Goal: Ask a question

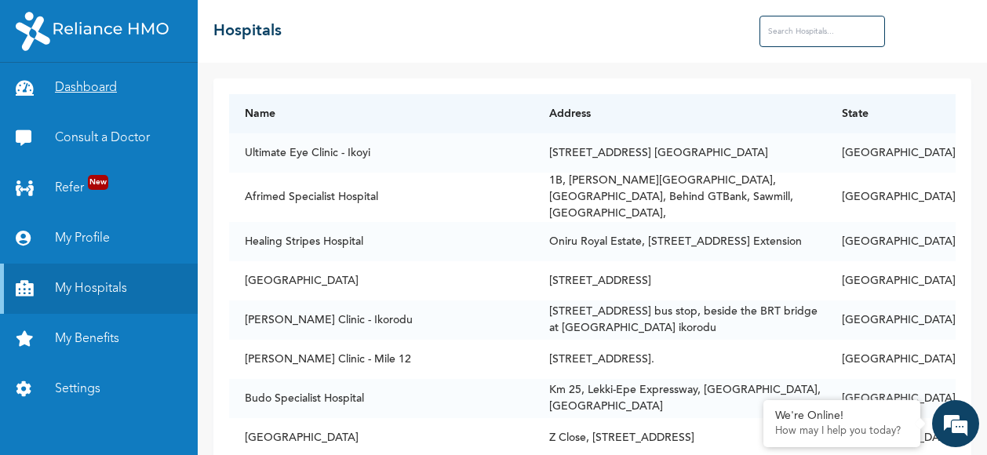
click at [92, 86] on link "Dashboard" at bounding box center [99, 88] width 198 height 50
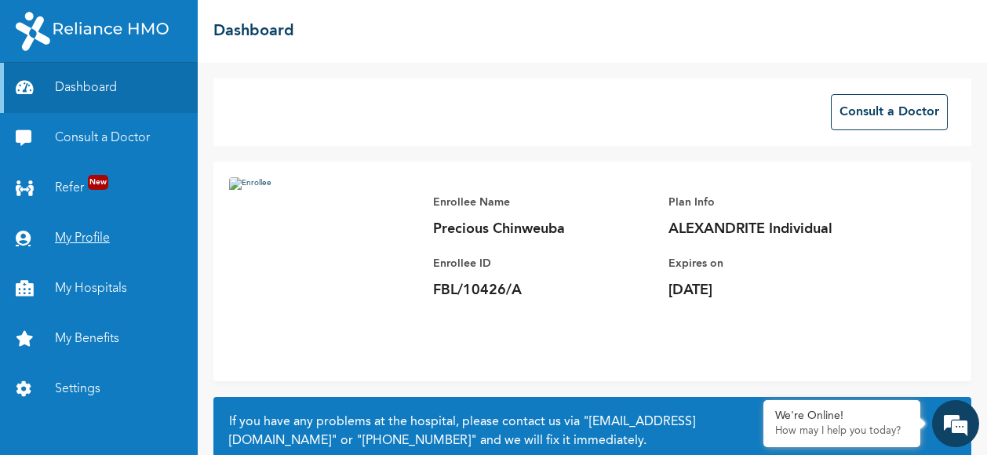
click at [93, 235] on link "My Profile" at bounding box center [99, 238] width 198 height 50
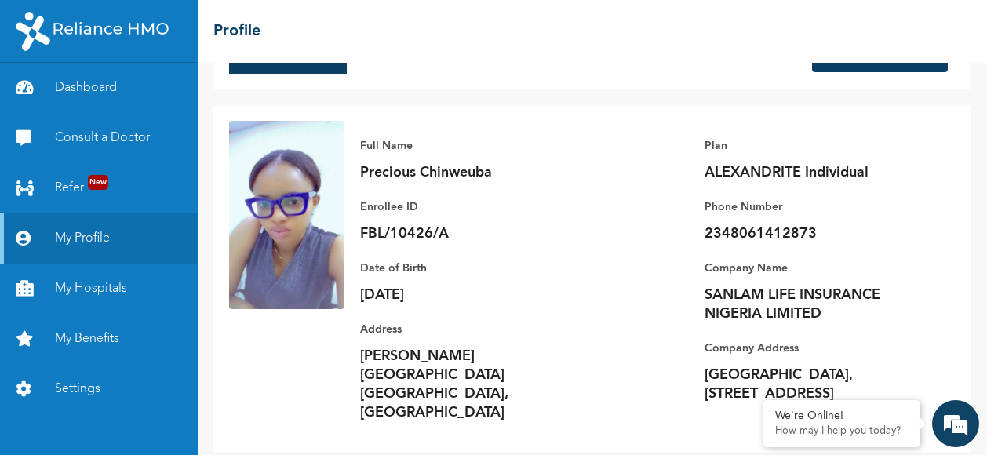
scroll to position [85, 0]
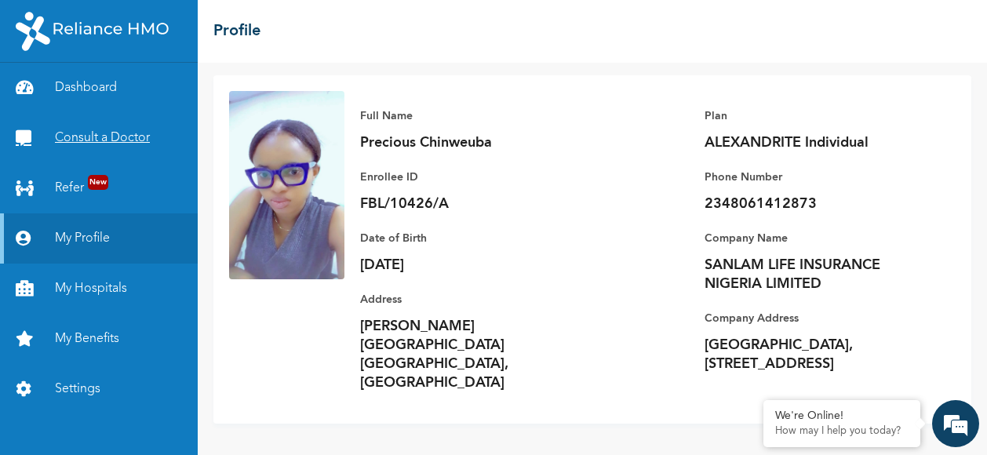
click at [137, 137] on link "Consult a Doctor" at bounding box center [99, 138] width 198 height 50
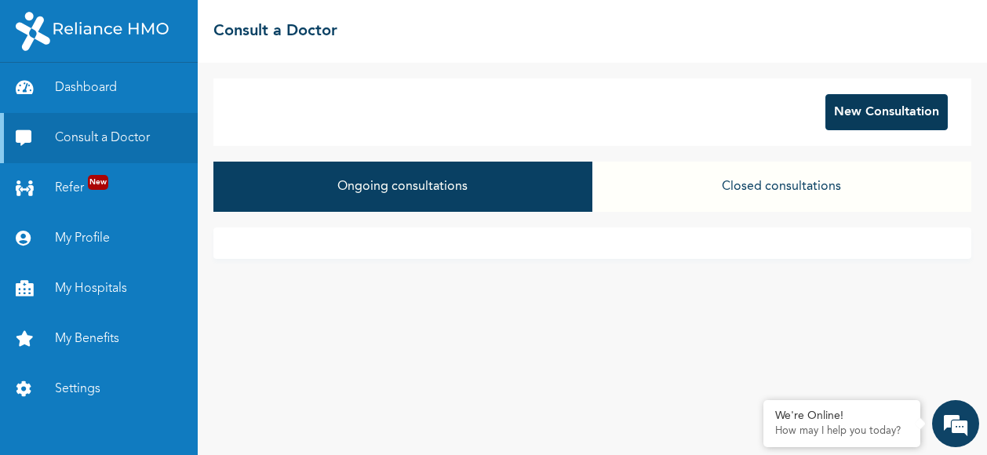
click at [856, 119] on button "New Consultation" at bounding box center [886, 112] width 122 height 36
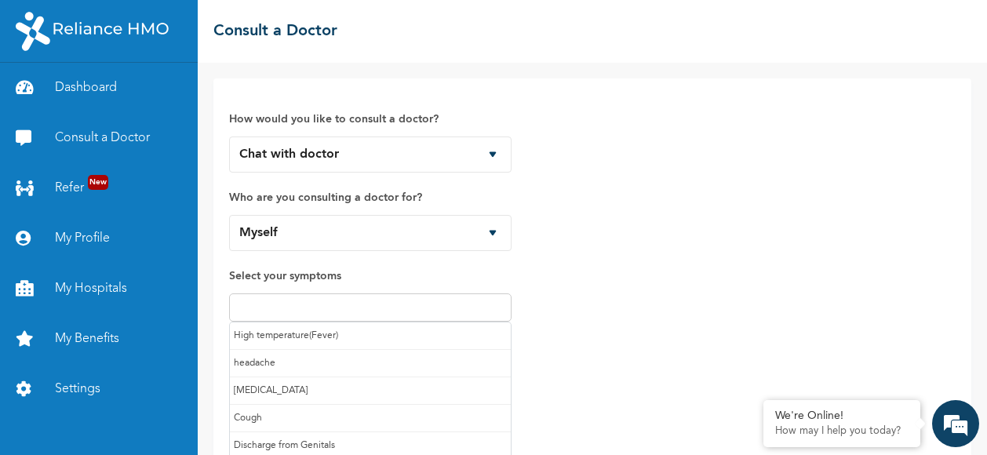
click at [369, 308] on input "text" at bounding box center [370, 307] width 273 height 19
click at [284, 307] on input "text" at bounding box center [370, 307] width 273 height 19
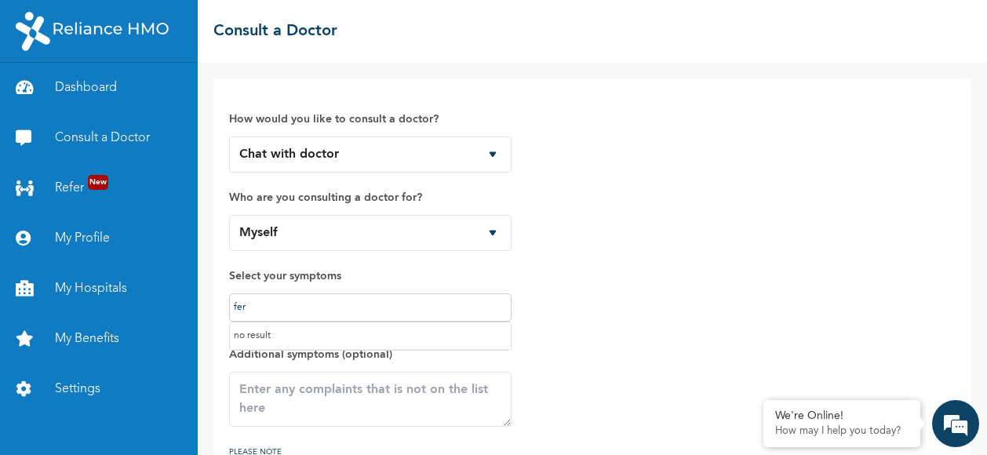
type input "fer"
click at [304, 402] on textarea at bounding box center [370, 399] width 282 height 55
type textarea "fertile issue"
click at [249, 301] on input "fer" at bounding box center [370, 307] width 273 height 19
type input "f"
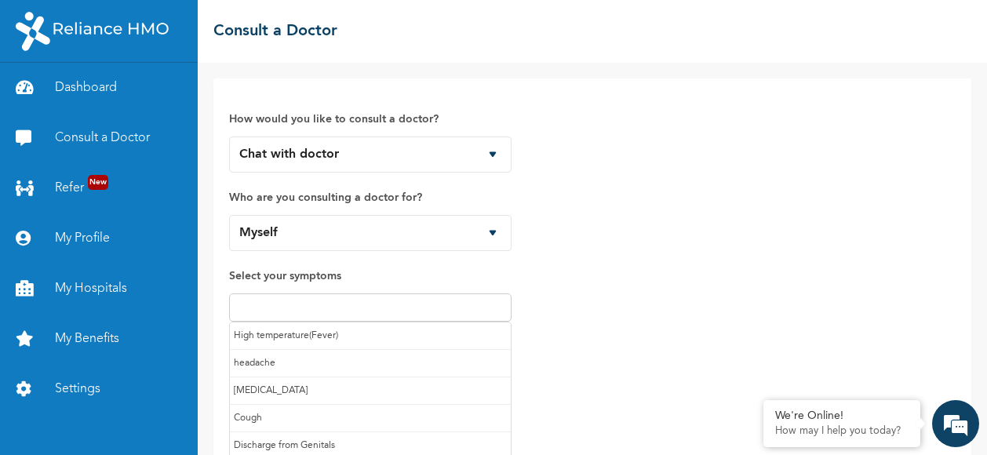
click at [249, 301] on input "text" at bounding box center [370, 307] width 273 height 19
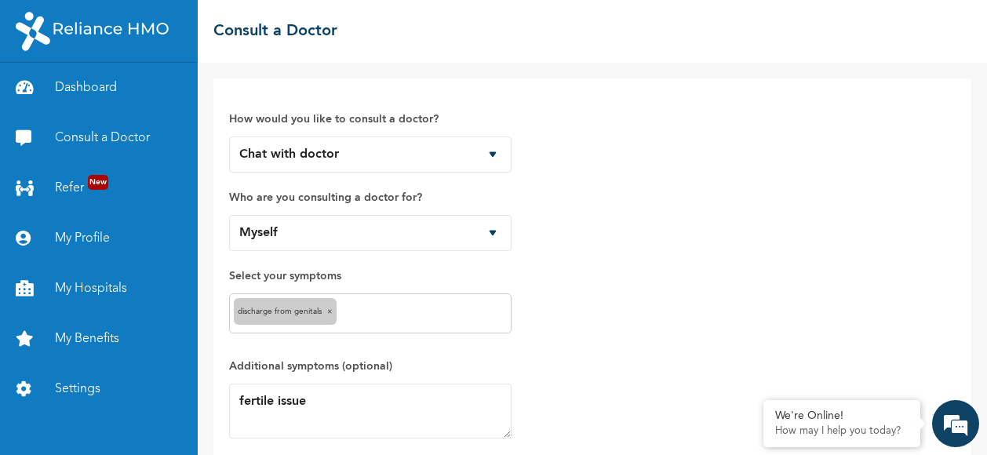
scroll to position [119, 0]
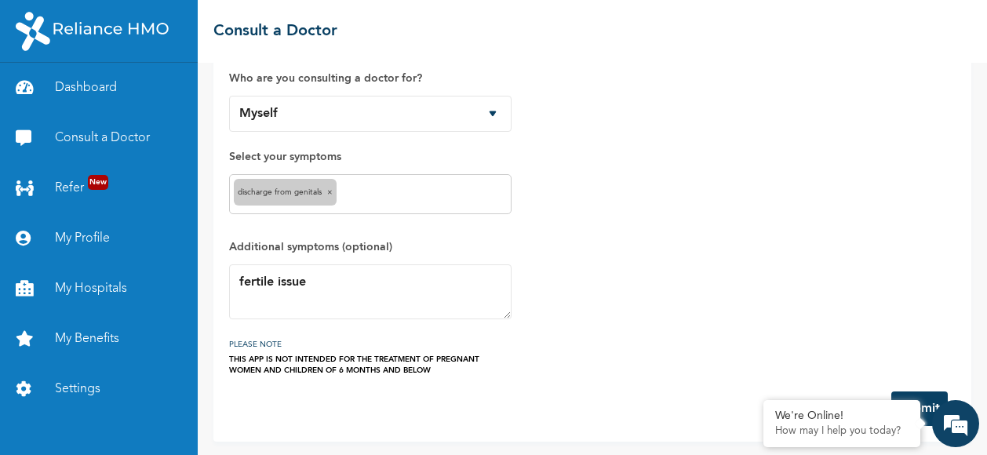
click at [563, 312] on div "How would you like to consult a doctor? Chat with doctor Phone Call Who are you…" at bounding box center [592, 175] width 727 height 401
click at [767, 402] on em at bounding box center [764, 402] width 16 height 16
click at [898, 403] on button "Submit" at bounding box center [919, 409] width 56 height 35
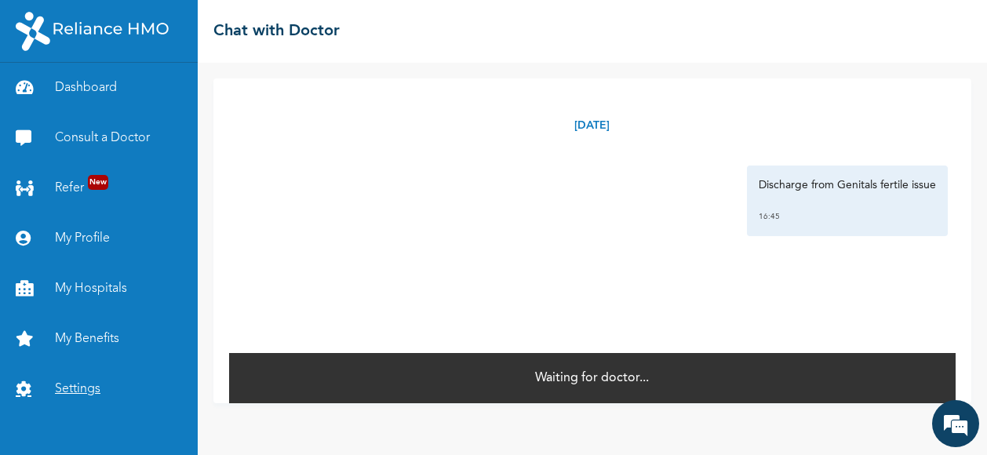
click at [82, 385] on link "Settings" at bounding box center [99, 389] width 198 height 50
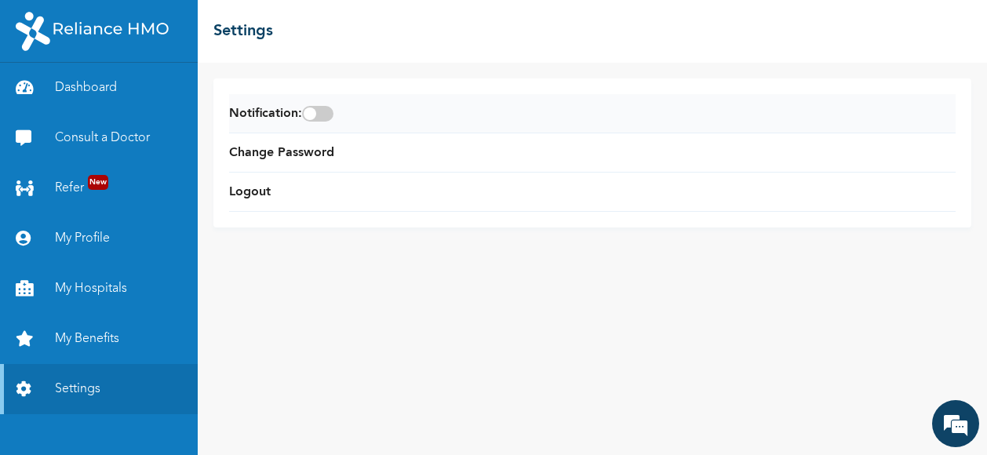
click at [323, 114] on span at bounding box center [317, 114] width 31 height 16
click at [0, 0] on input "checkbox" at bounding box center [0, 0] width 0 height 0
click at [118, 137] on link "Consult a Doctor" at bounding box center [99, 138] width 198 height 50
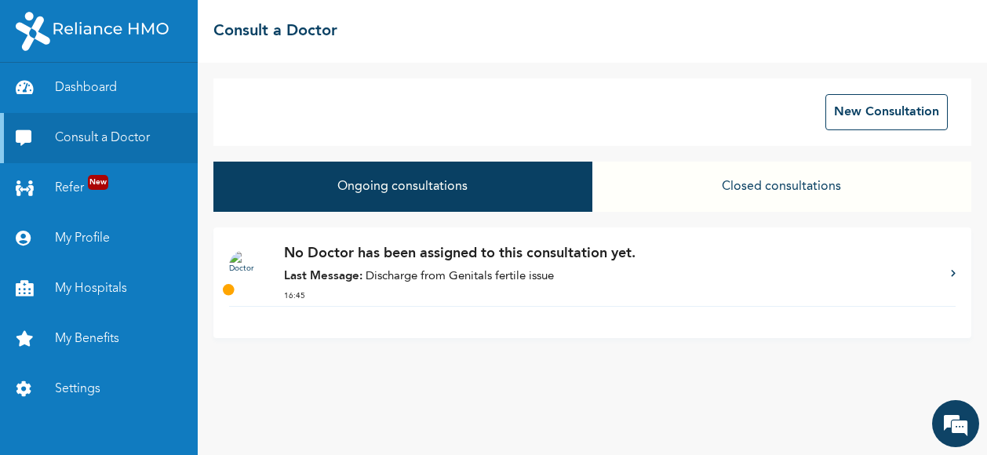
click at [352, 183] on button "Ongoing consultations" at bounding box center [402, 187] width 379 height 50
drag, startPoint x: 352, startPoint y: 183, endPoint x: 344, endPoint y: 257, distance: 74.1
click at [344, 257] on div "New Consultation Ongoing consultations Closed consultations No Doctor has been …" at bounding box center [592, 259] width 789 height 392
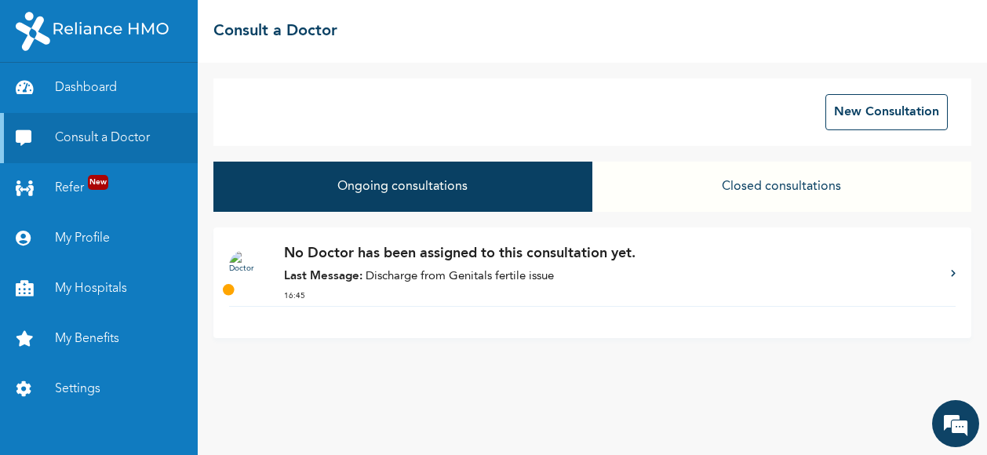
click at [344, 257] on p "No Doctor has been assigned to this consultation yet." at bounding box center [609, 253] width 651 height 21
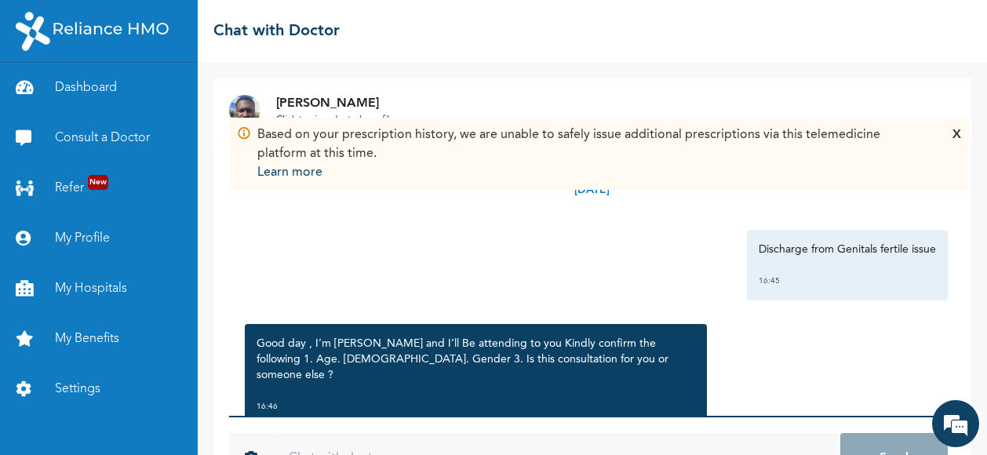
scroll to position [60, 0]
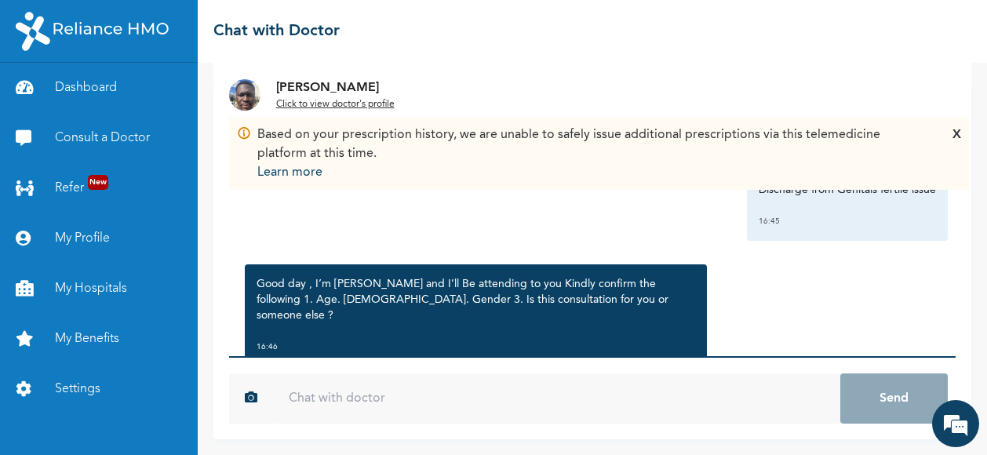
click at [957, 134] on div "X" at bounding box center [957, 154] width 9 height 56
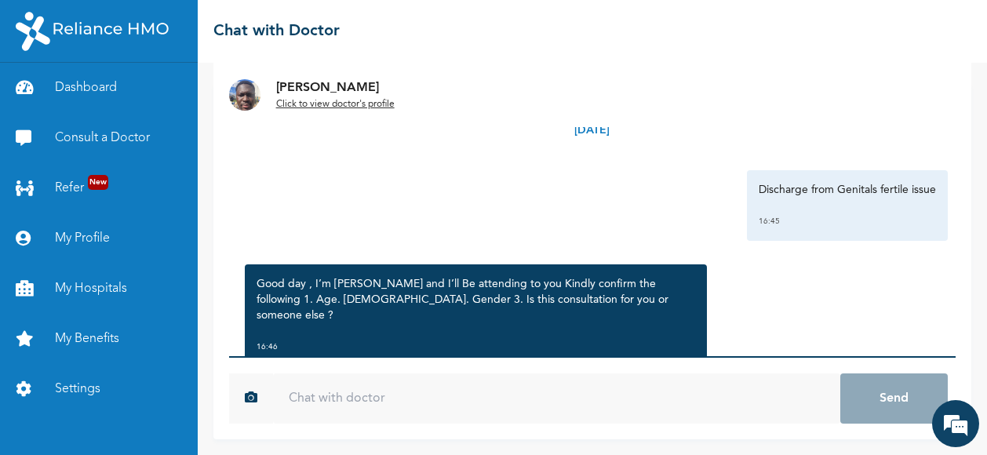
scroll to position [38, 0]
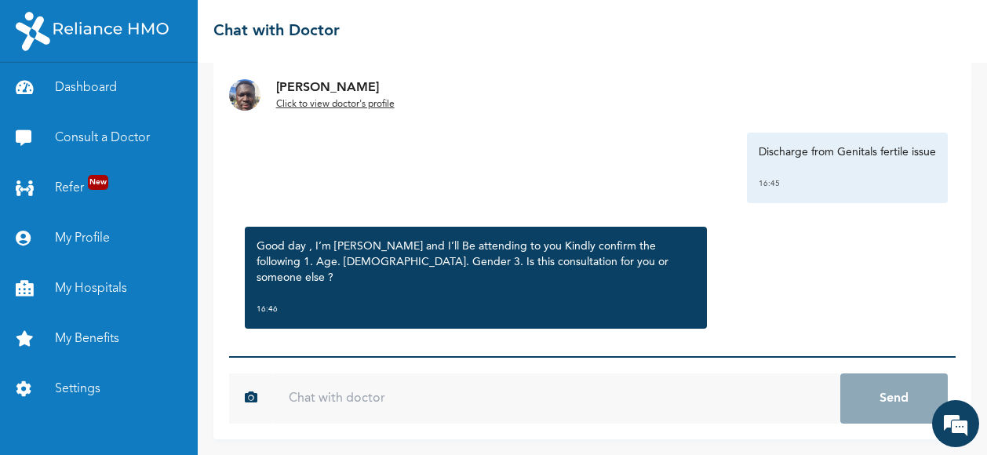
click at [375, 318] on div "Good day , I’m [PERSON_NAME] and I’ll Be attending to you Kindly confirm the fo…" at bounding box center [592, 278] width 711 height 118
click at [342, 335] on div "[DATE] Discharge from Genitals fertile issue 16:45 Good day , I’m [PERSON_NAME]…" at bounding box center [592, 219] width 727 height 273
drag, startPoint x: 342, startPoint y: 335, endPoint x: 287, endPoint y: 340, distance: 55.1
click at [287, 340] on div "[DATE] Discharge from Genitals fertile issue 16:45 Good day , I’m [PERSON_NAME]…" at bounding box center [592, 219] width 727 height 273
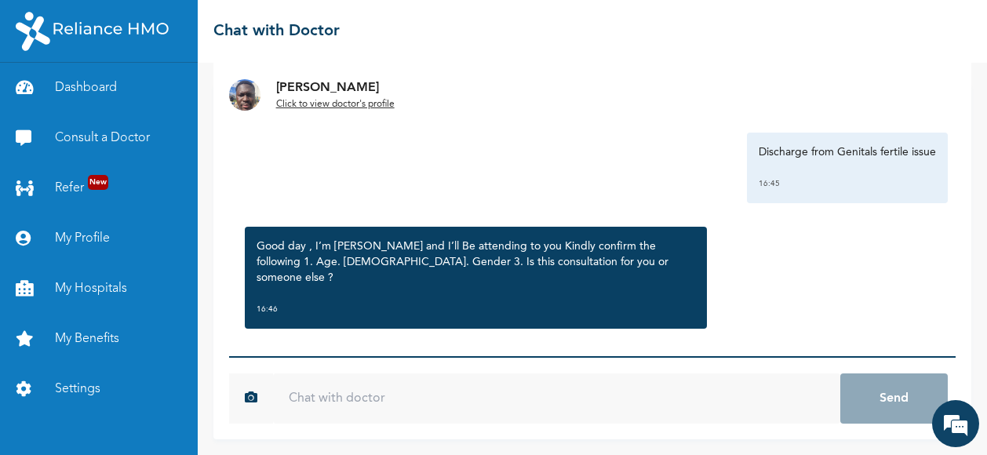
click at [287, 340] on div "[DATE] Discharge from Genitals fertile issue 16:45 Good day , I’m [PERSON_NAME]…" at bounding box center [592, 219] width 727 height 273
click at [319, 335] on div "[DATE] Discharge from Genitals fertile issue 16:45 Good day , I’m [PERSON_NAME]…" at bounding box center [592, 219] width 727 height 273
click at [675, 231] on div "Good day , I’m [PERSON_NAME] and I’ll Be attending to you Kindly confirm the fo…" at bounding box center [476, 278] width 462 height 102
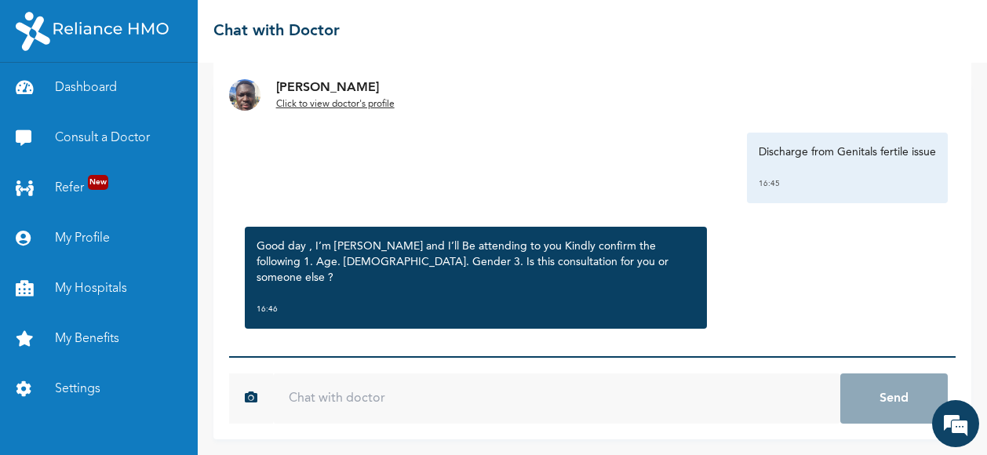
click at [319, 403] on input "text" at bounding box center [557, 398] width 568 height 50
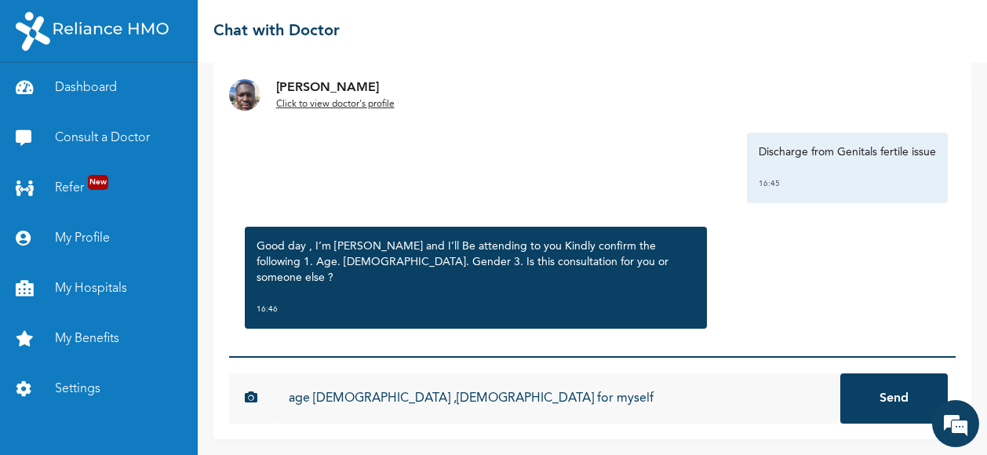
type input "age [DEMOGRAPHIC_DATA] ,[DEMOGRAPHIC_DATA] for myself"
click at [840, 373] on button "Send" at bounding box center [893, 398] width 107 height 50
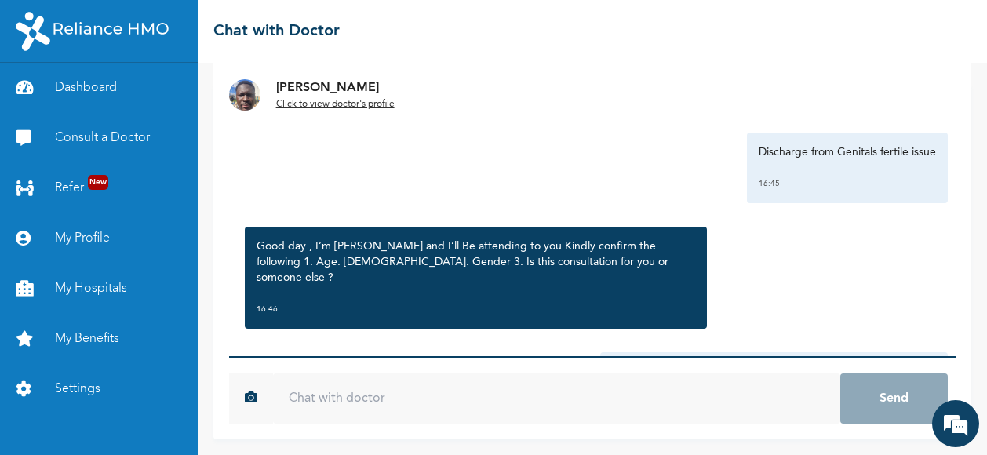
scroll to position [124, 0]
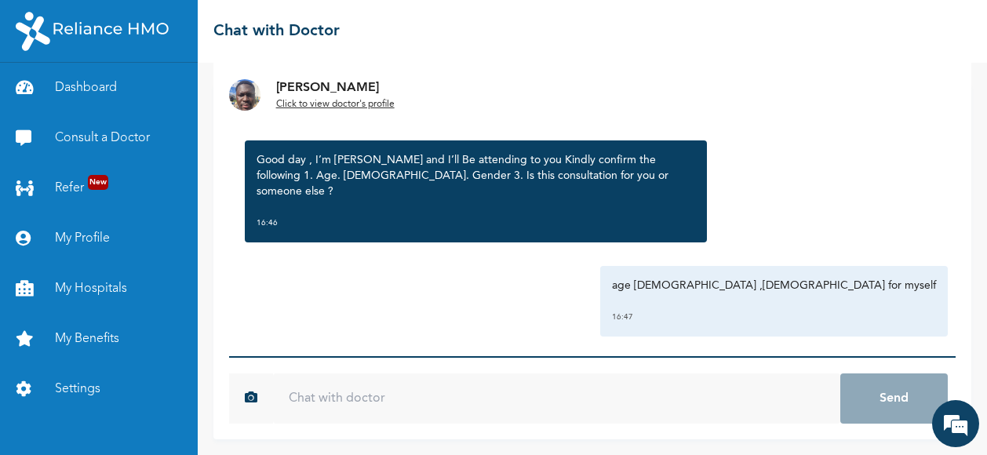
click at [377, 410] on input "text" at bounding box center [557, 398] width 568 height 50
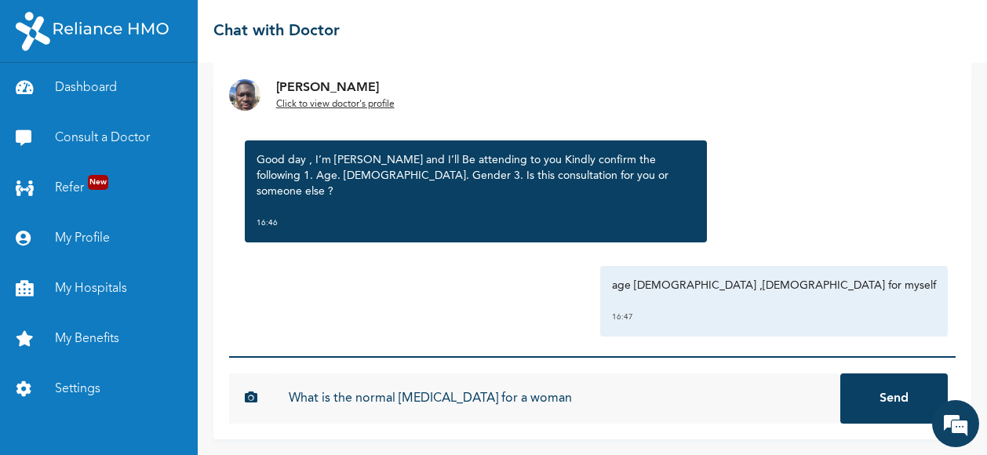
scroll to position [226, 0]
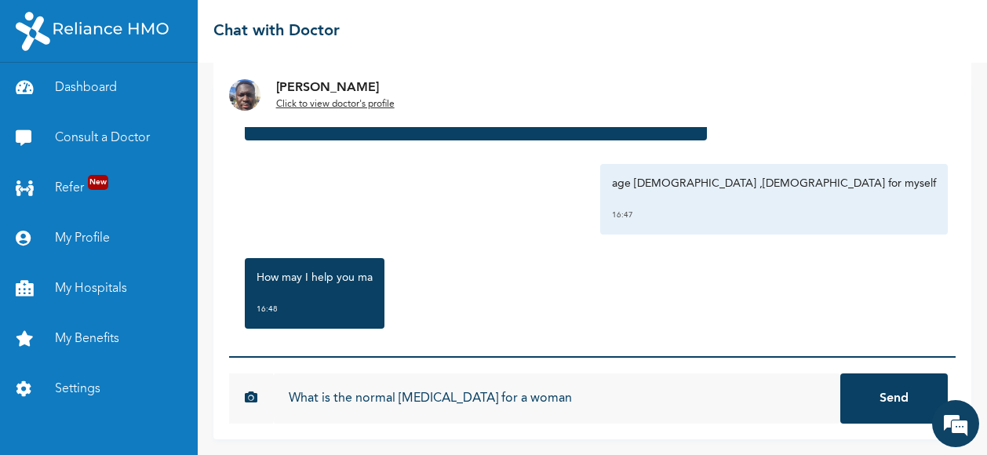
type input "What is the normal [MEDICAL_DATA] for a woman"
click at [897, 399] on button "Send" at bounding box center [893, 398] width 107 height 50
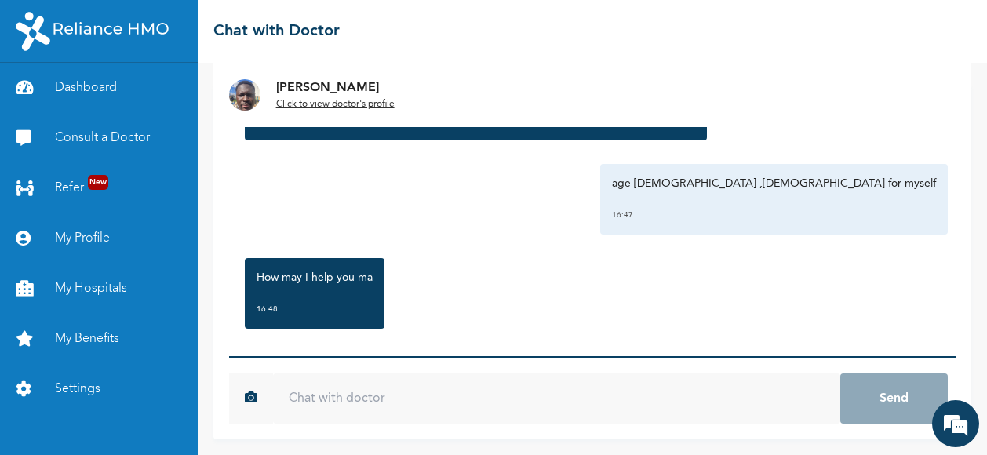
click at [403, 400] on input "text" at bounding box center [557, 398] width 568 height 50
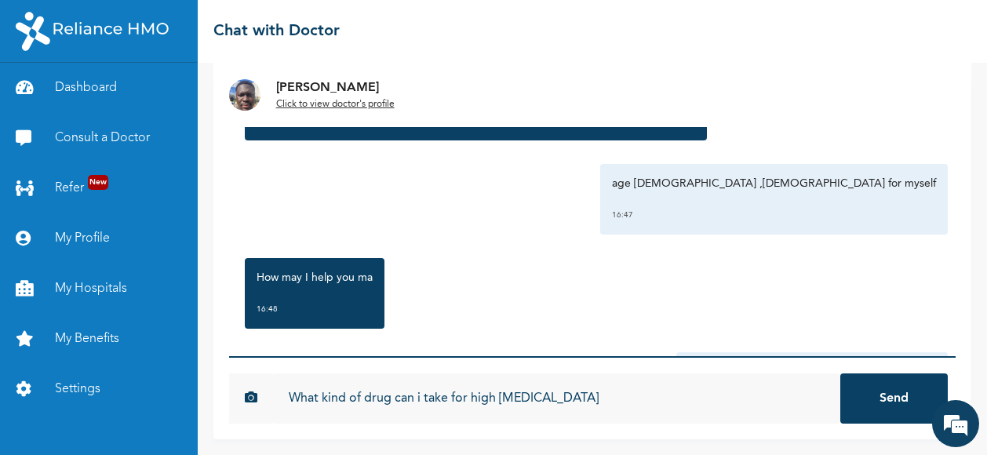
type input "What kind of drug can i take for high [MEDICAL_DATA]"
click at [840, 373] on button "Send" at bounding box center [893, 398] width 107 height 50
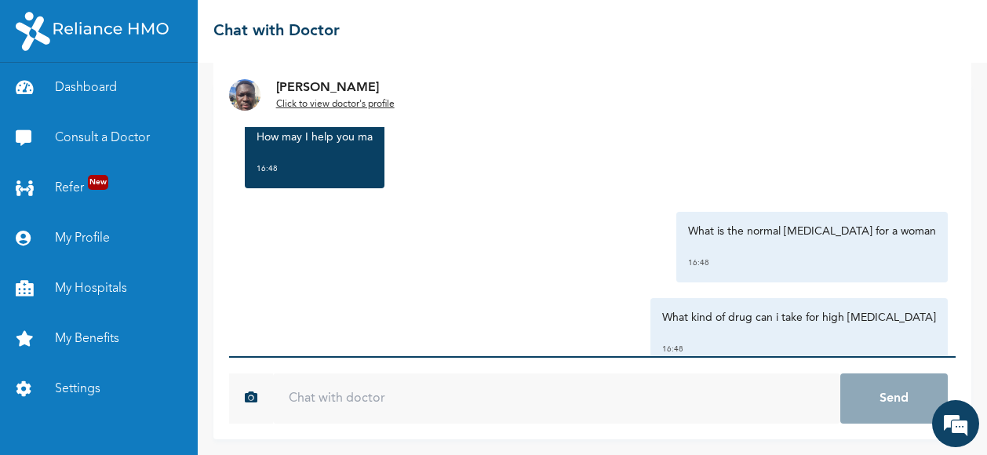
scroll to position [399, 0]
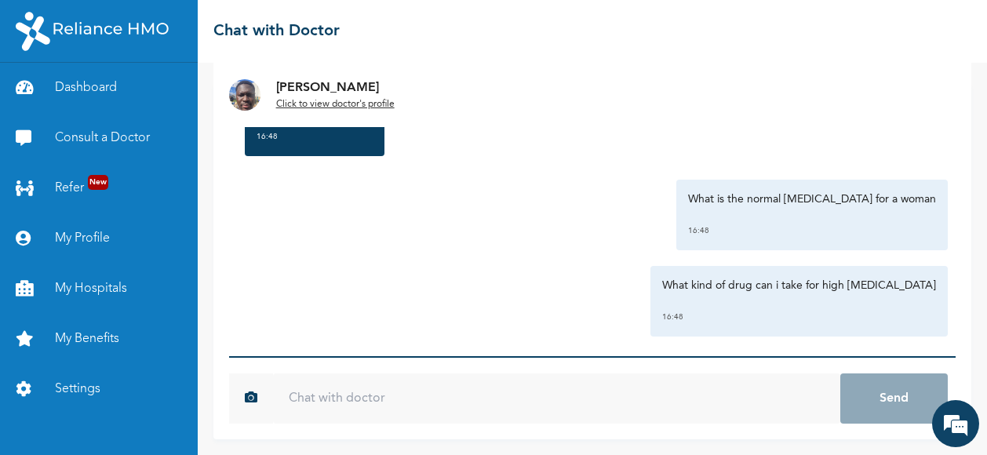
click at [312, 100] on u "Click to view doctor's profile" at bounding box center [335, 104] width 118 height 9
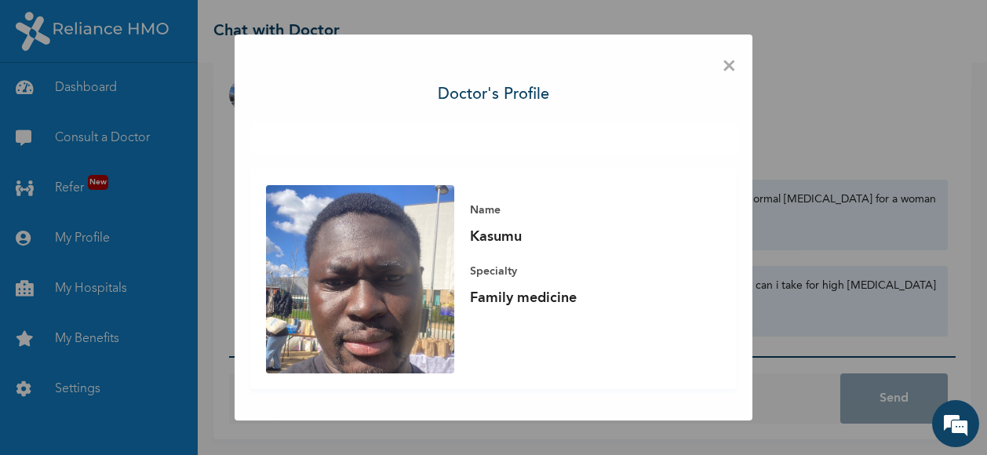
click at [727, 68] on span "×" at bounding box center [729, 66] width 15 height 33
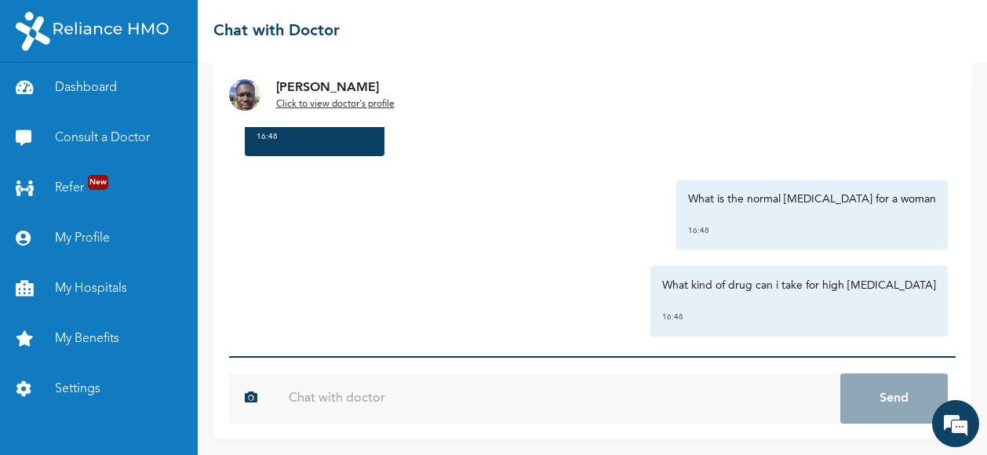
click at [344, 395] on input "text" at bounding box center [557, 398] width 568 height 50
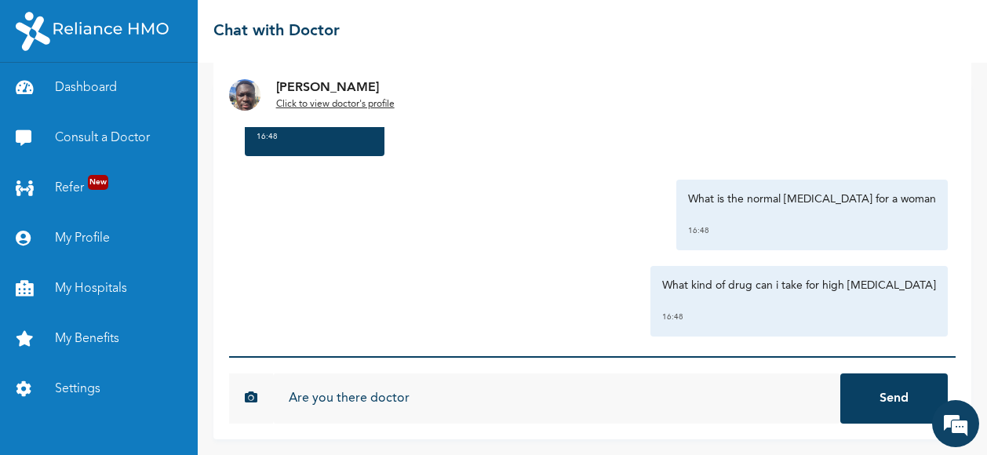
type input "Are you there doctor"
click at [840, 373] on button "Send" at bounding box center [893, 398] width 107 height 50
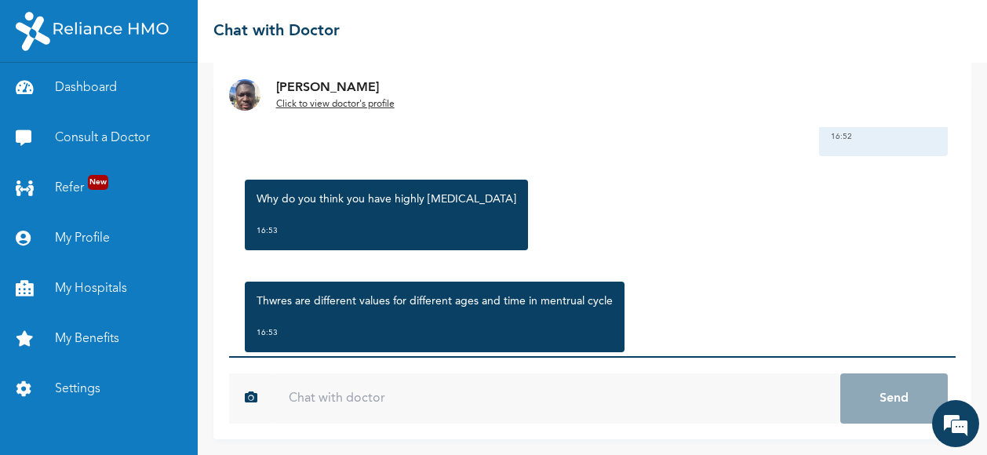
scroll to position [689, 0]
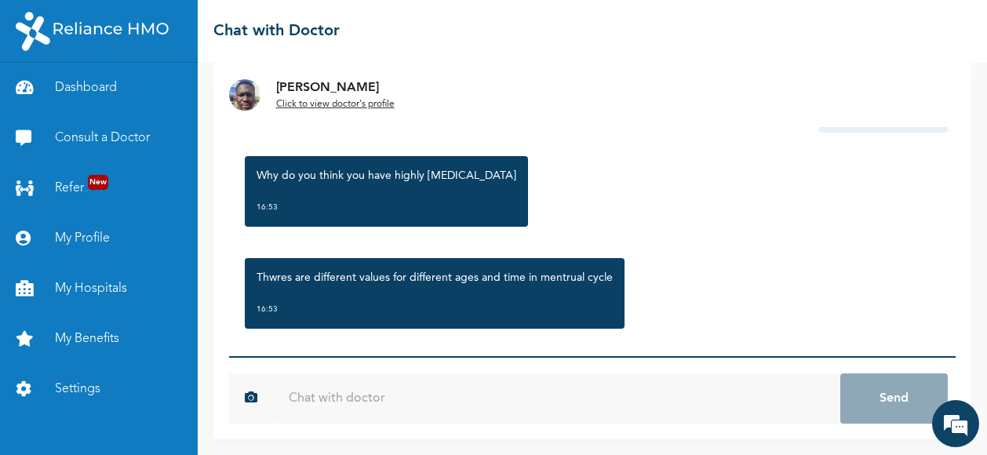
click at [410, 168] on p "Why do you think you have highly [MEDICAL_DATA]" at bounding box center [387, 176] width 260 height 16
click at [301, 407] on input "text" at bounding box center [557, 398] width 568 height 50
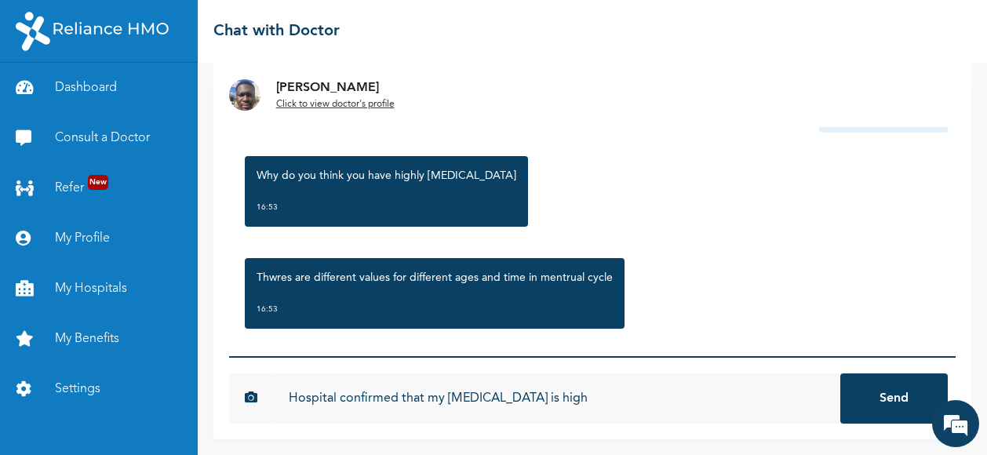
type input "Hospital confirmed that my [MEDICAL_DATA] is high"
click at [840, 373] on button "Send" at bounding box center [893, 398] width 107 height 50
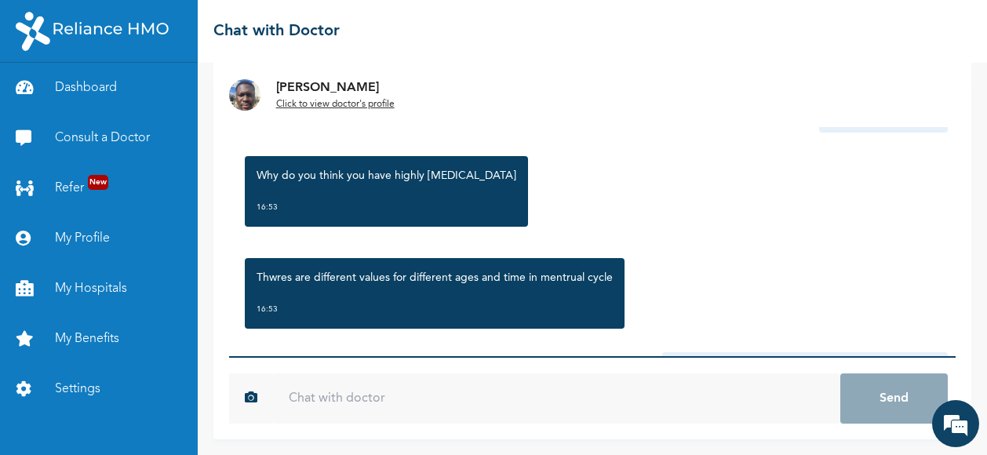
click at [422, 270] on p "Thwres are different values for different ages and time in mentrual cycle" at bounding box center [435, 278] width 356 height 16
drag, startPoint x: 422, startPoint y: 256, endPoint x: 395, endPoint y: 224, distance: 41.7
click at [395, 224] on div "[DATE] Discharge from Genitals fertile issue 16:45 Good day , I’m [PERSON_NAME]…" at bounding box center [592, 219] width 727 height 273
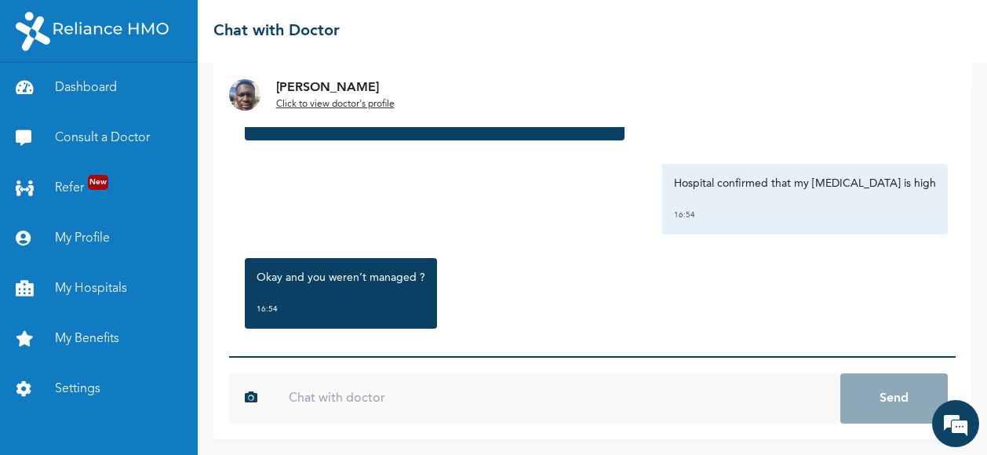
click at [331, 401] on input "text" at bounding box center [557, 398] width 568 height 50
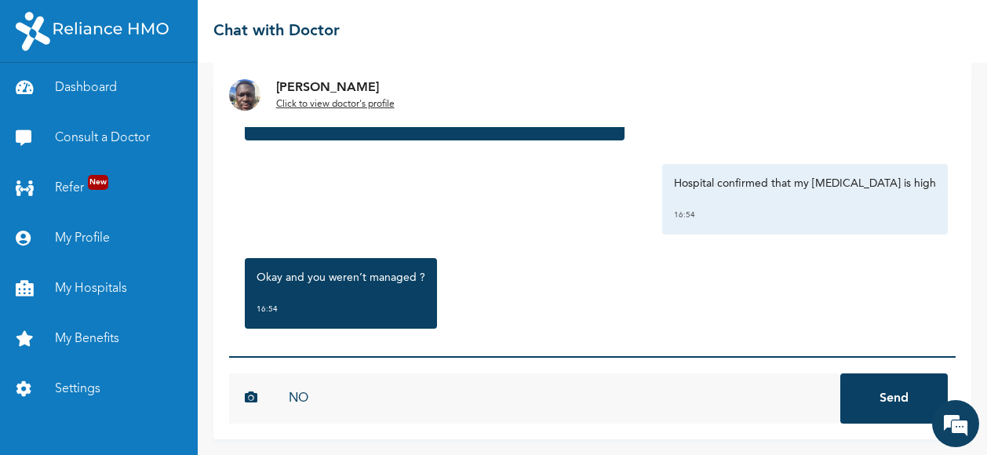
type input "NO"
click at [840, 373] on button "Send" at bounding box center [893, 398] width 107 height 50
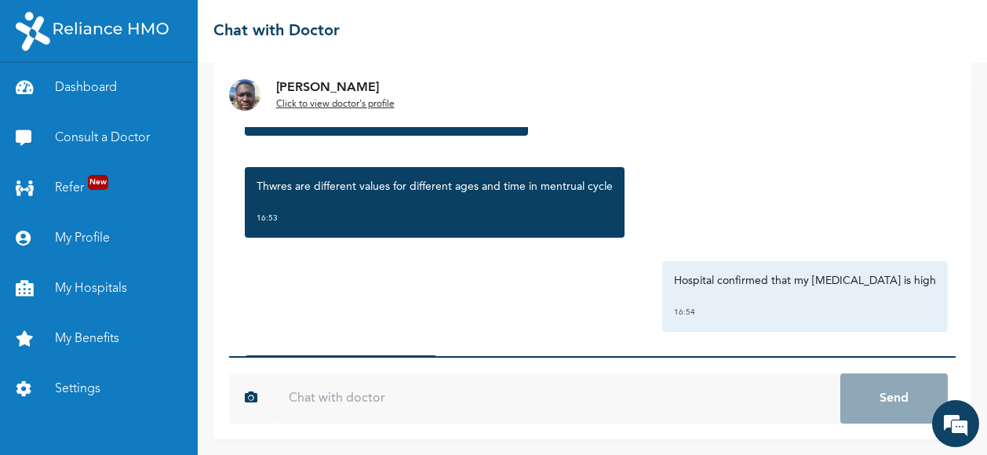
scroll to position [963, 0]
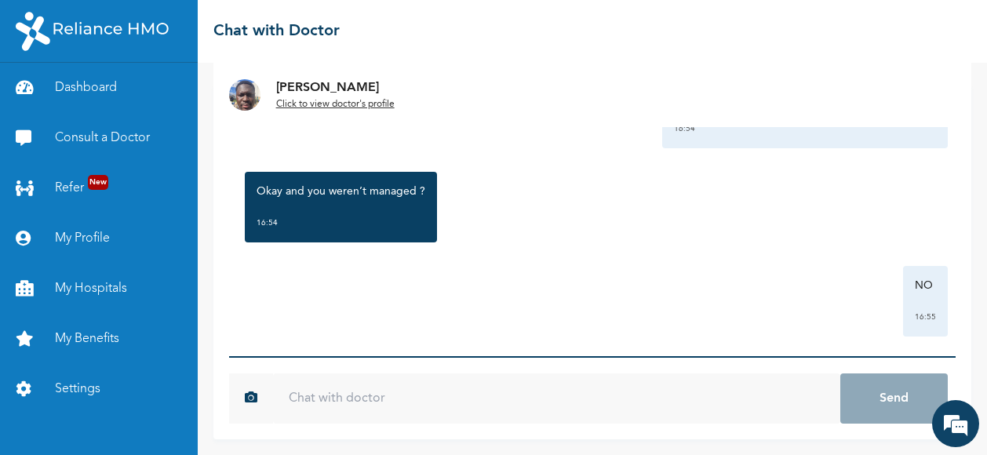
click at [352, 403] on input "text" at bounding box center [557, 398] width 568 height 50
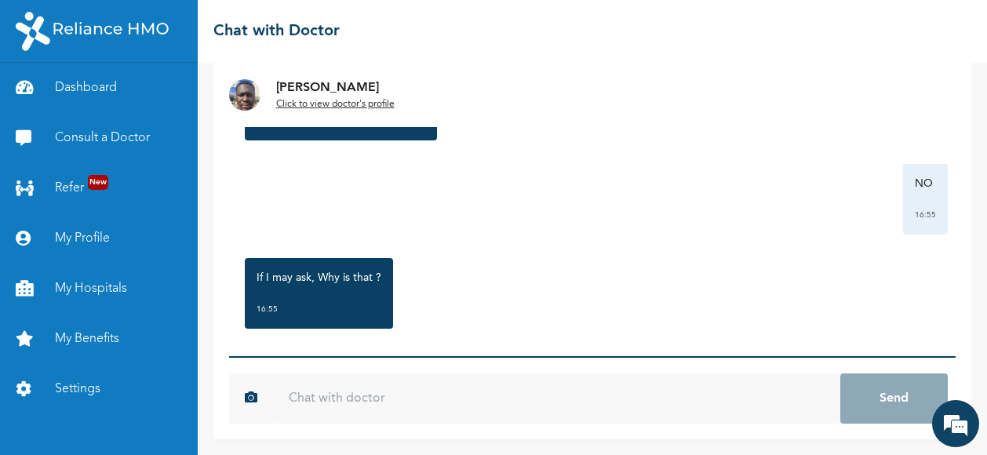
click at [331, 403] on input "text" at bounding box center [557, 398] width 568 height 50
type input "A"
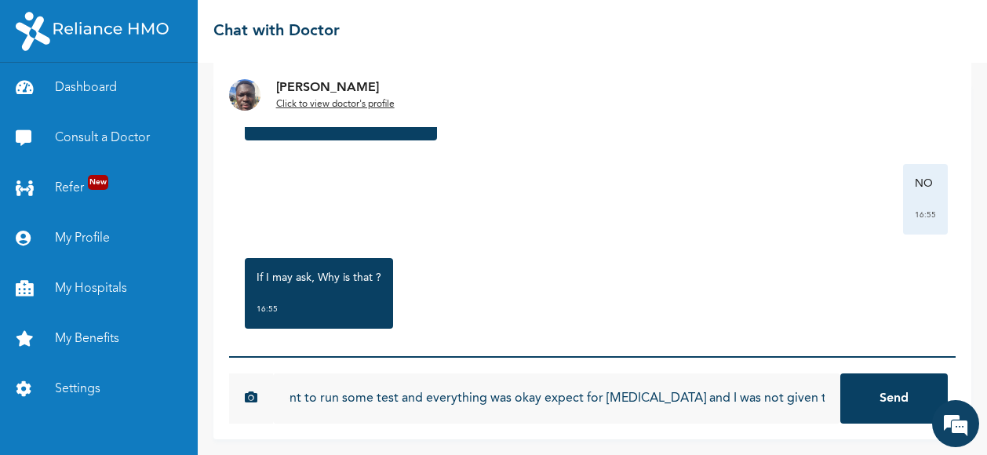
scroll to position [0, 207]
type input "Am married but no issue yet so i went to run some test and everything was okay …"
click at [840, 373] on button "Send" at bounding box center [893, 398] width 107 height 50
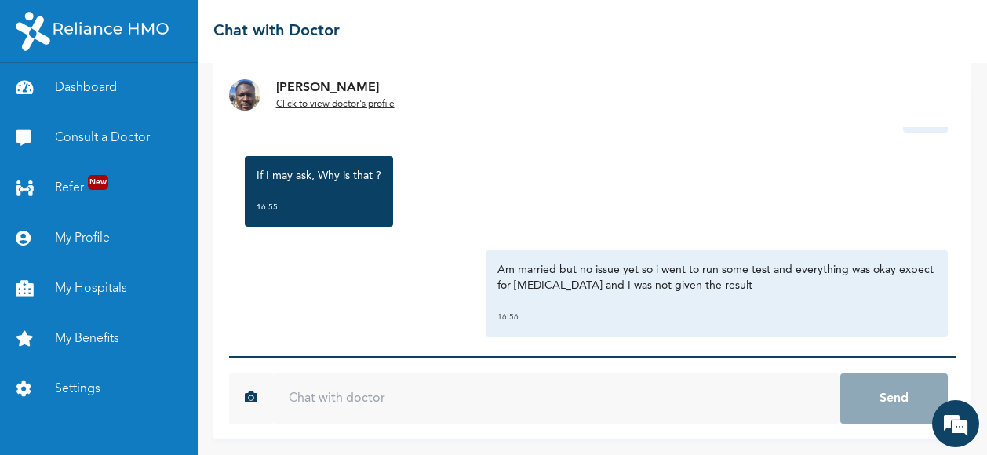
scroll to position [1269, 0]
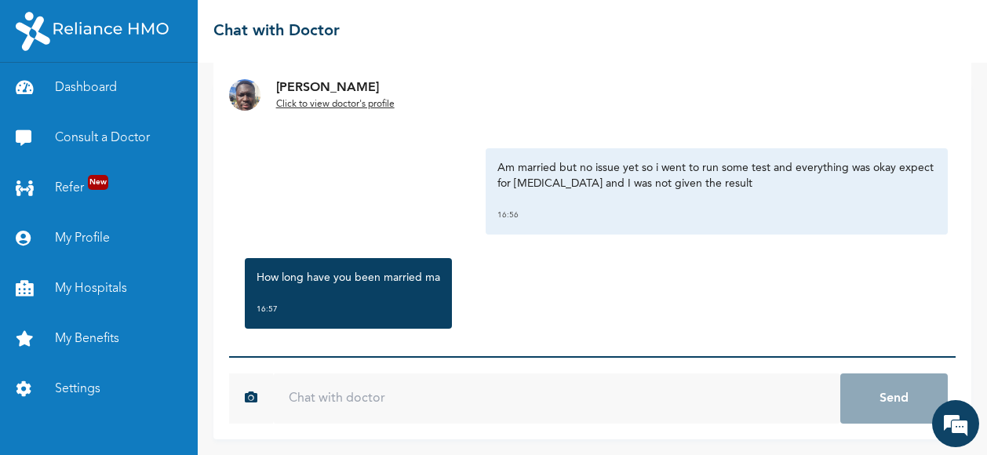
click at [333, 406] on input "text" at bounding box center [557, 398] width 568 height 50
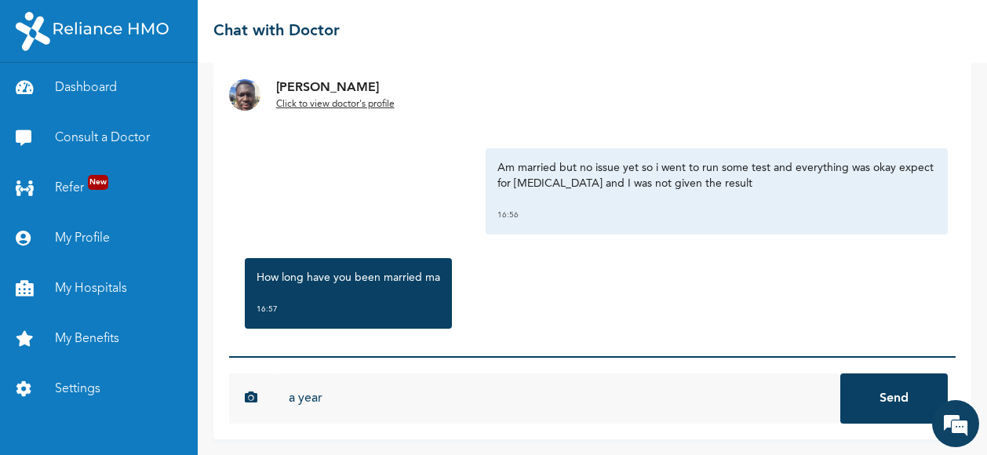
type input "a year"
click at [840, 373] on button "Send" at bounding box center [893, 398] width 107 height 50
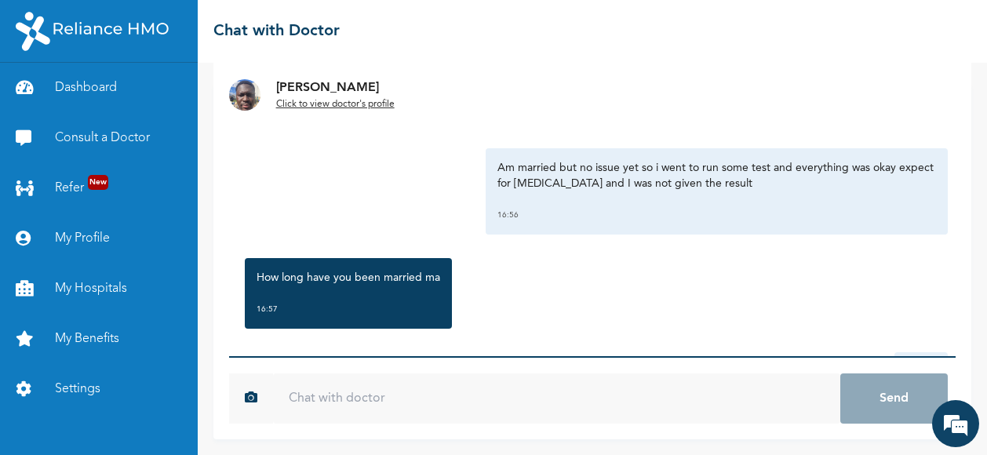
scroll to position [1458, 0]
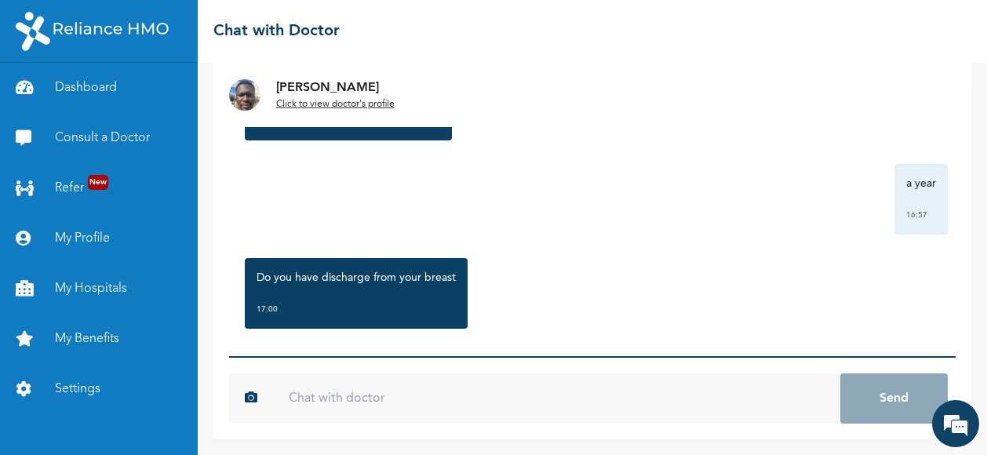
click at [308, 404] on input "text" at bounding box center [557, 398] width 568 height 50
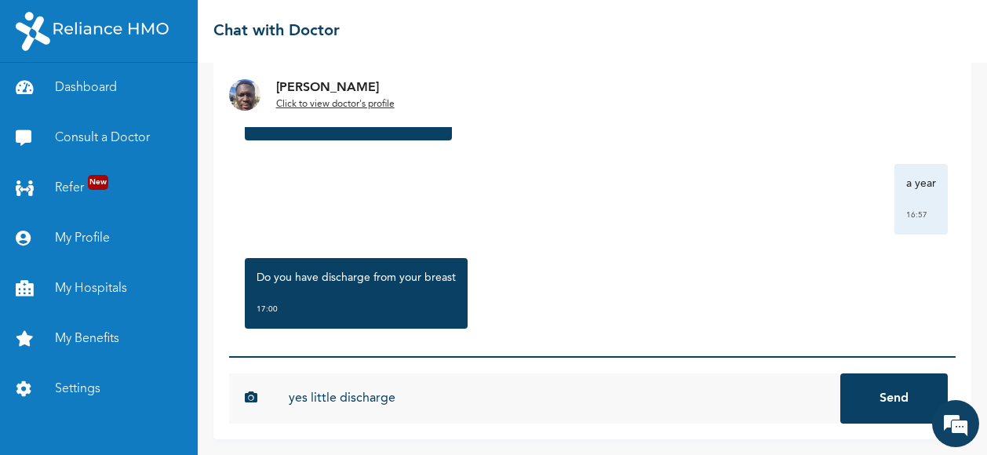
type input "yes little discharge"
click at [840, 373] on button "Send" at bounding box center [893, 398] width 107 height 50
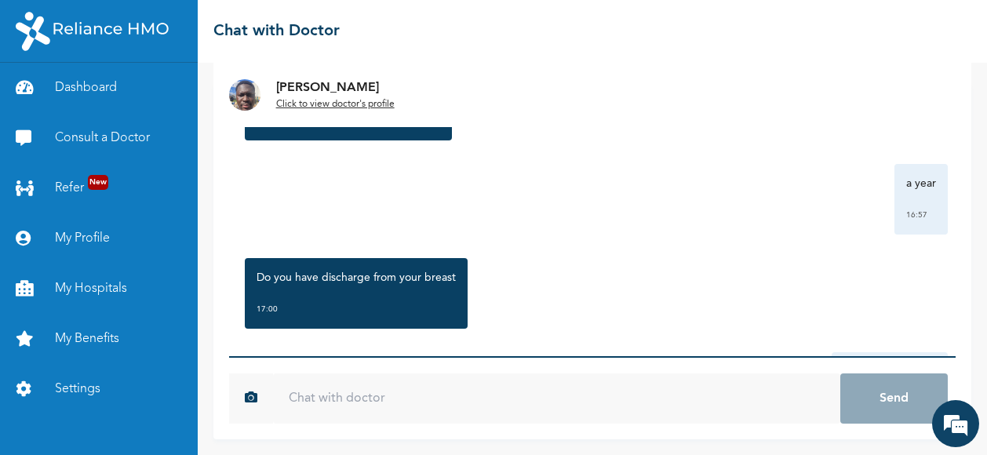
click at [348, 393] on input "text" at bounding box center [557, 398] width 568 height 50
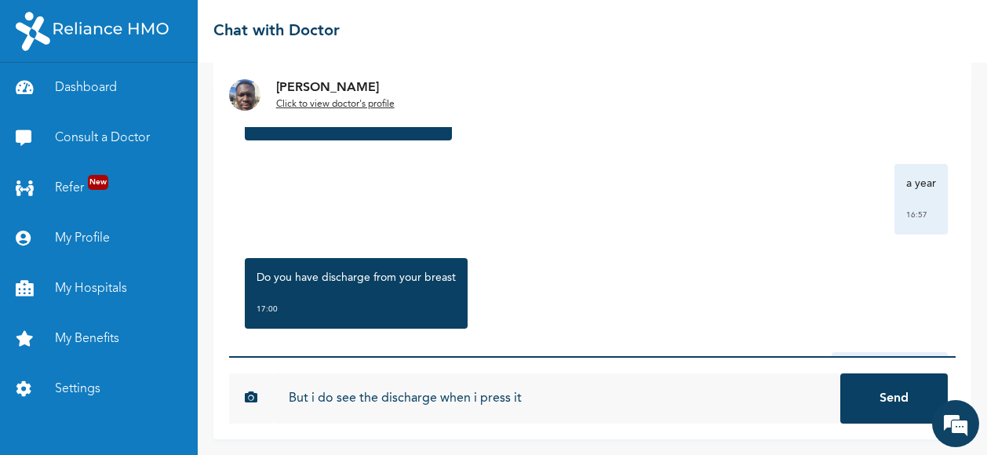
type input "But i do see the discharge when i press it"
click at [840, 373] on button "Send" at bounding box center [893, 398] width 107 height 50
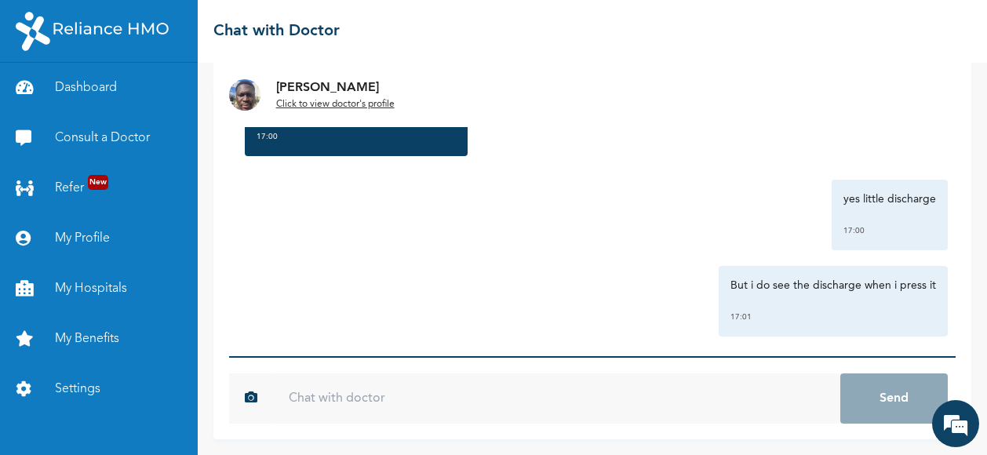
scroll to position [1732, 0]
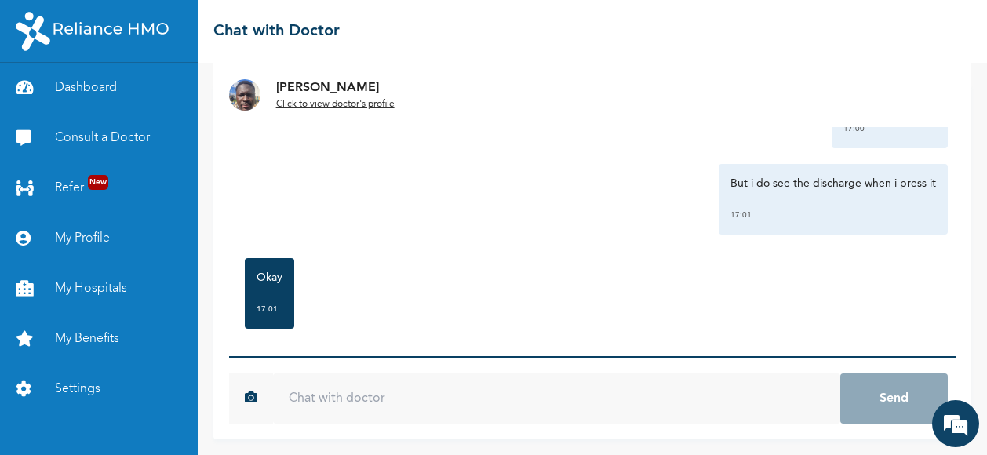
click at [348, 397] on input "text" at bounding box center [557, 398] width 568 height 50
type input "W"
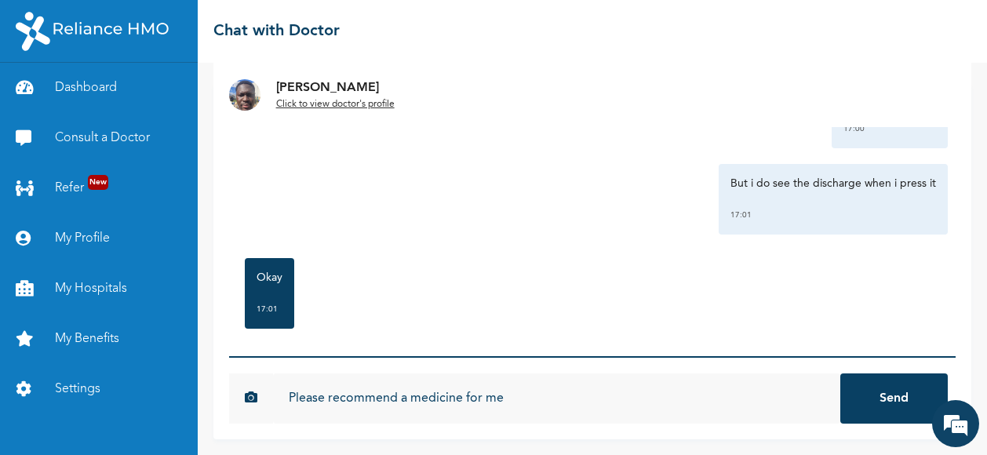
type input "Please recommend a medicine for me"
click at [840, 373] on button "Send" at bounding box center [893, 398] width 107 height 50
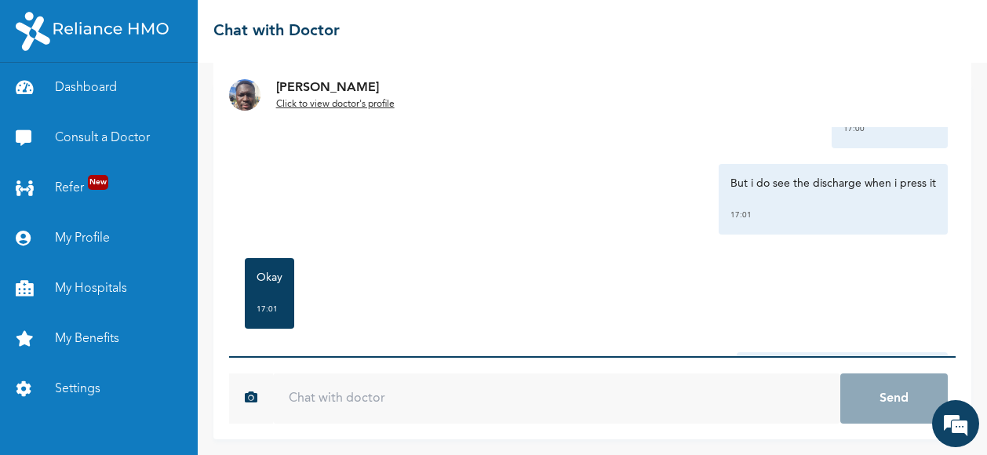
click at [325, 402] on input "text" at bounding box center [557, 398] width 568 height 50
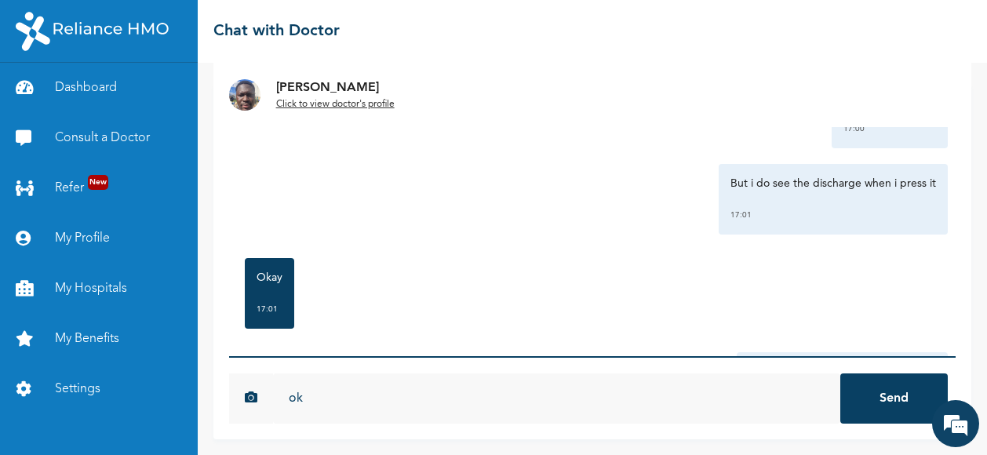
type input "ok"
click at [840, 373] on button "Send" at bounding box center [893, 398] width 107 height 50
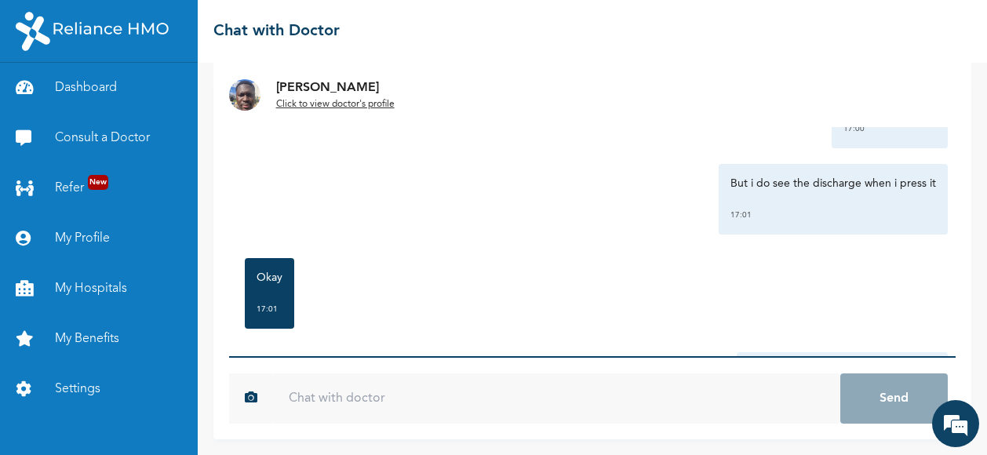
scroll to position [2205, 0]
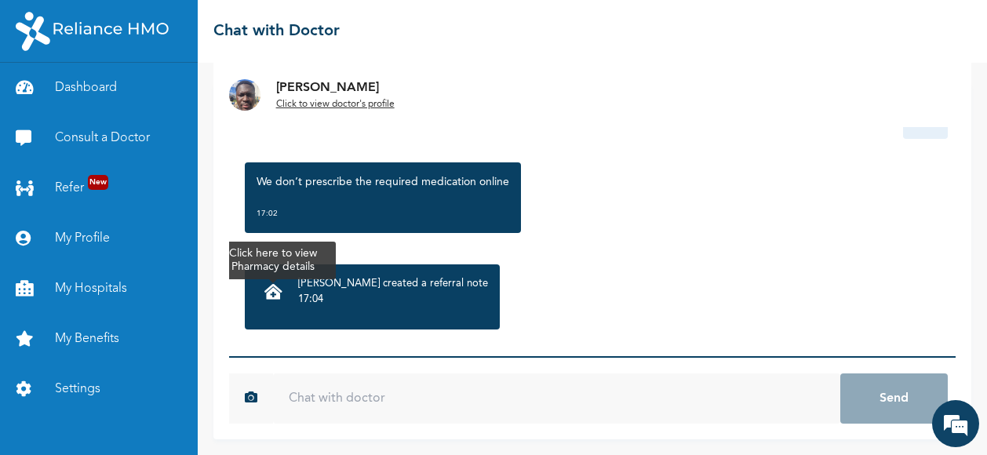
click at [273, 284] on icon at bounding box center [273, 292] width 18 height 16
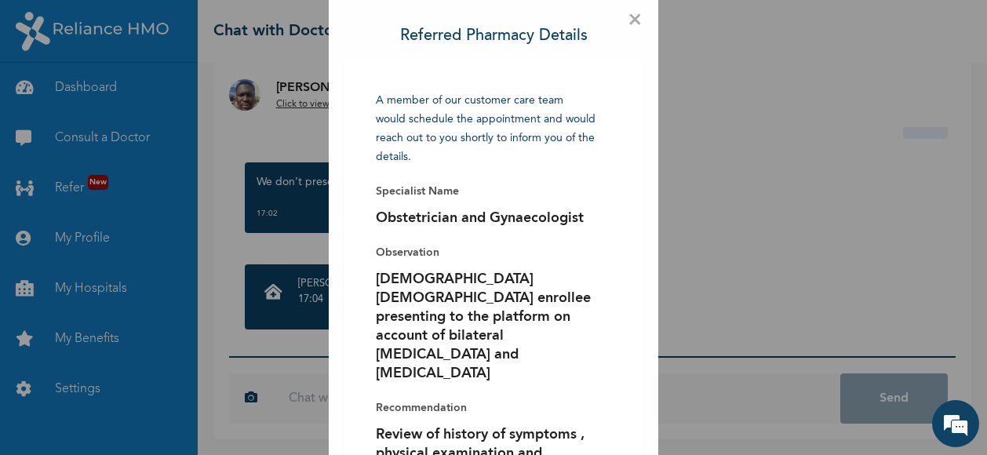
scroll to position [0, 0]
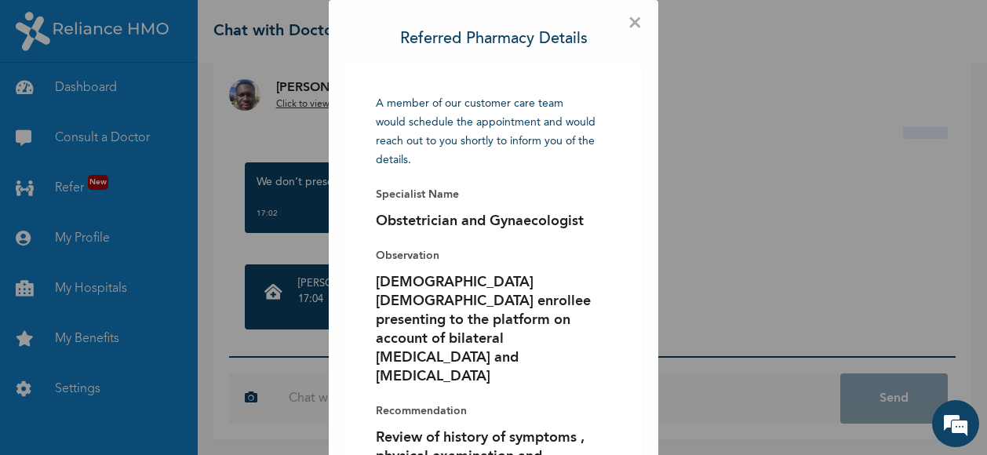
click at [632, 23] on span "×" at bounding box center [635, 24] width 15 height 16
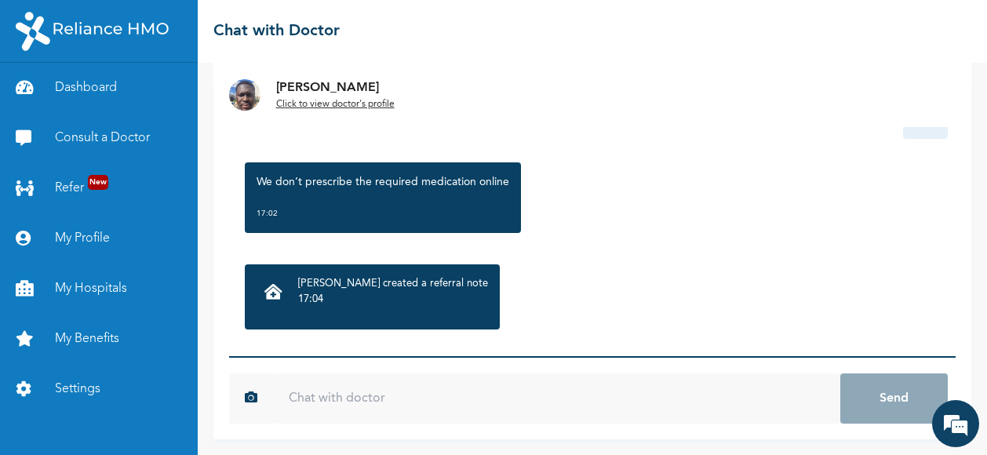
scroll to position [2307, 0]
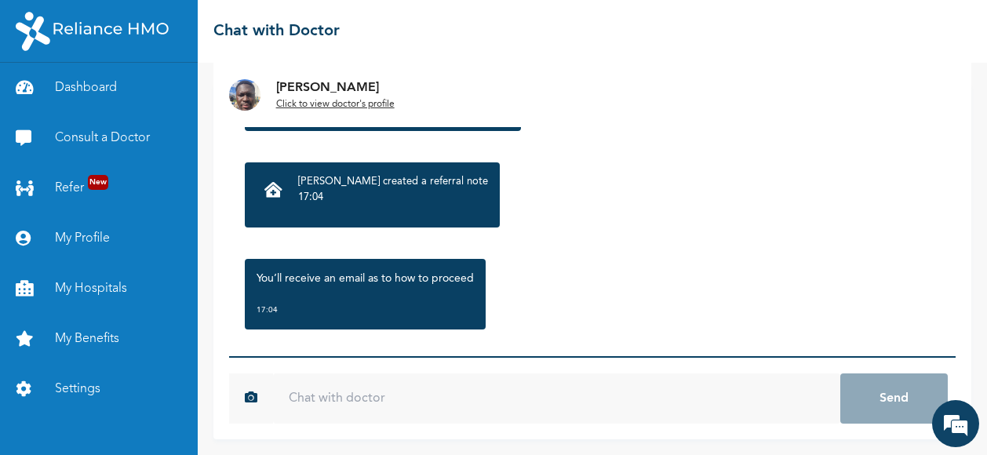
click at [344, 401] on input "text" at bounding box center [557, 398] width 568 height 50
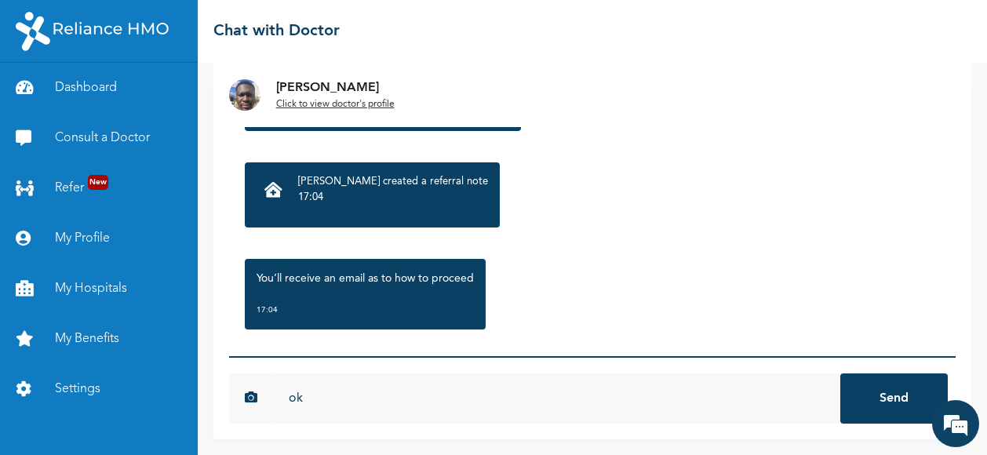
type input "ok"
click at [840, 373] on button "Send" at bounding box center [893, 398] width 107 height 50
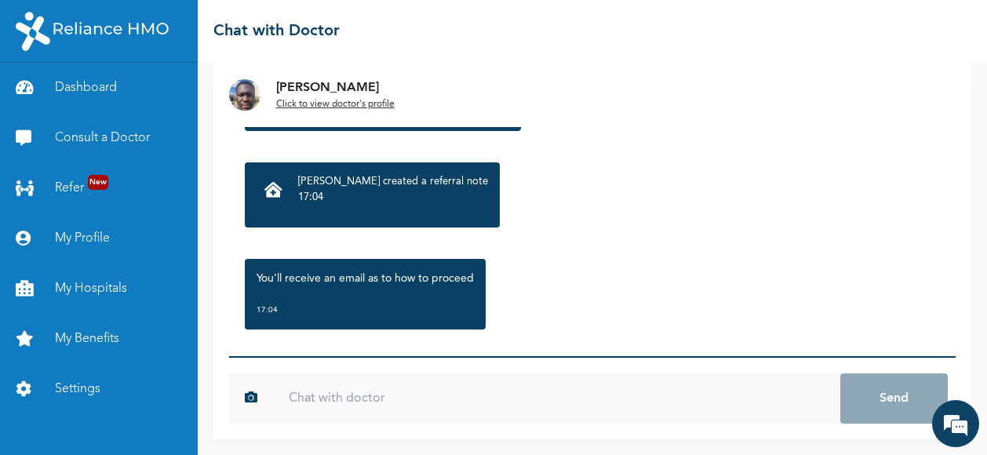
scroll to position [2495, 0]
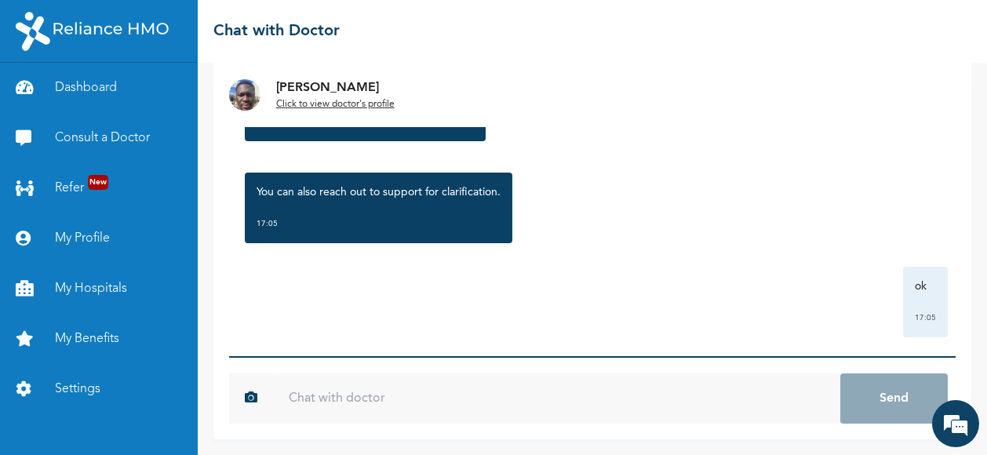
click at [471, 306] on div "ok 17:05" at bounding box center [592, 302] width 711 height 71
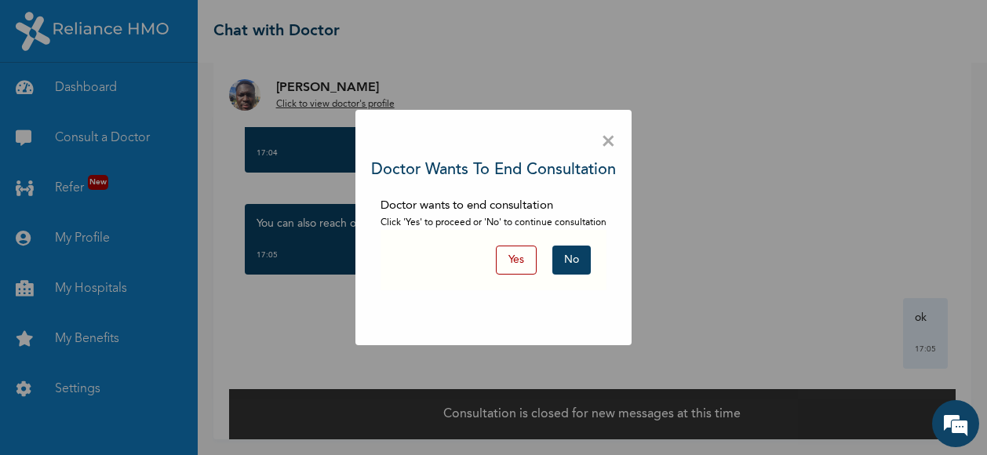
scroll to position [28, 0]
click at [521, 254] on button "Yes" at bounding box center [516, 260] width 41 height 29
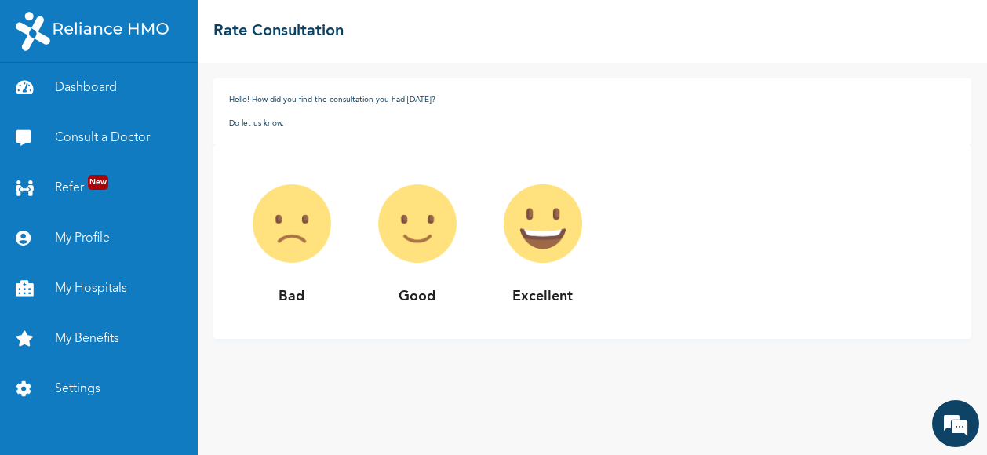
click at [447, 235] on img at bounding box center [418, 224] width 126 height 126
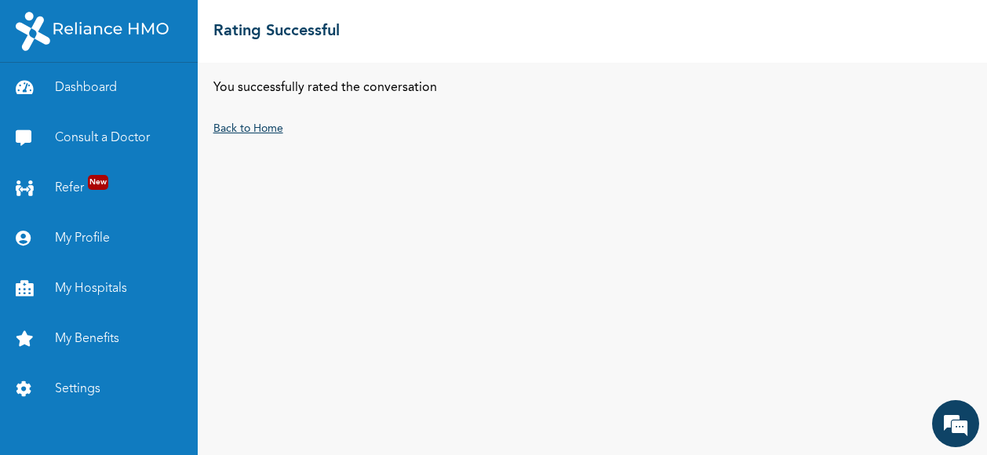
click at [252, 128] on link "Back to Home" at bounding box center [248, 128] width 70 height 11
